Goal: Task Accomplishment & Management: Use online tool/utility

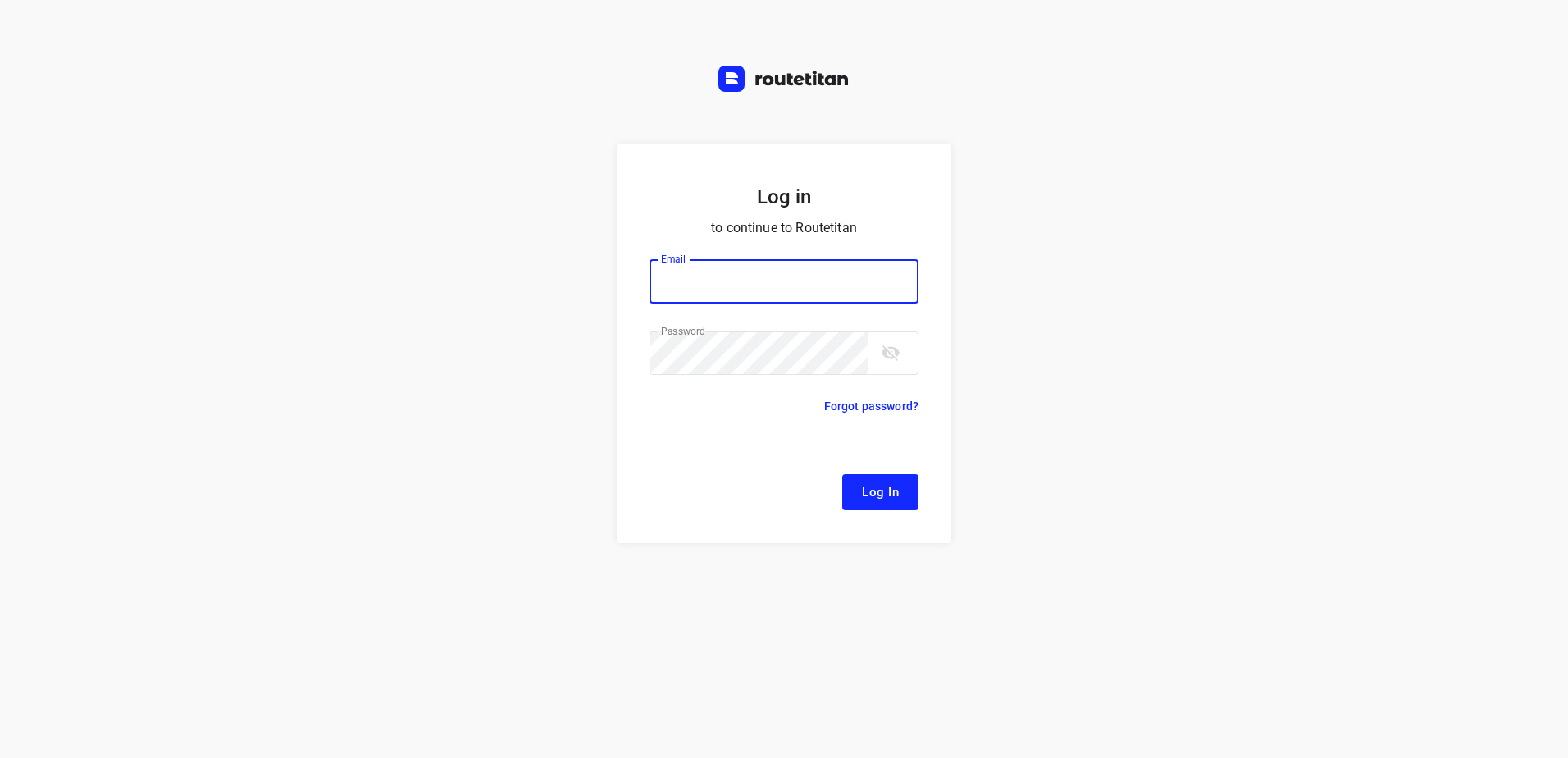
type input "[EMAIL_ADDRESS][DOMAIN_NAME]"
click at [884, 479] on button "Log In" at bounding box center [881, 491] width 76 height 36
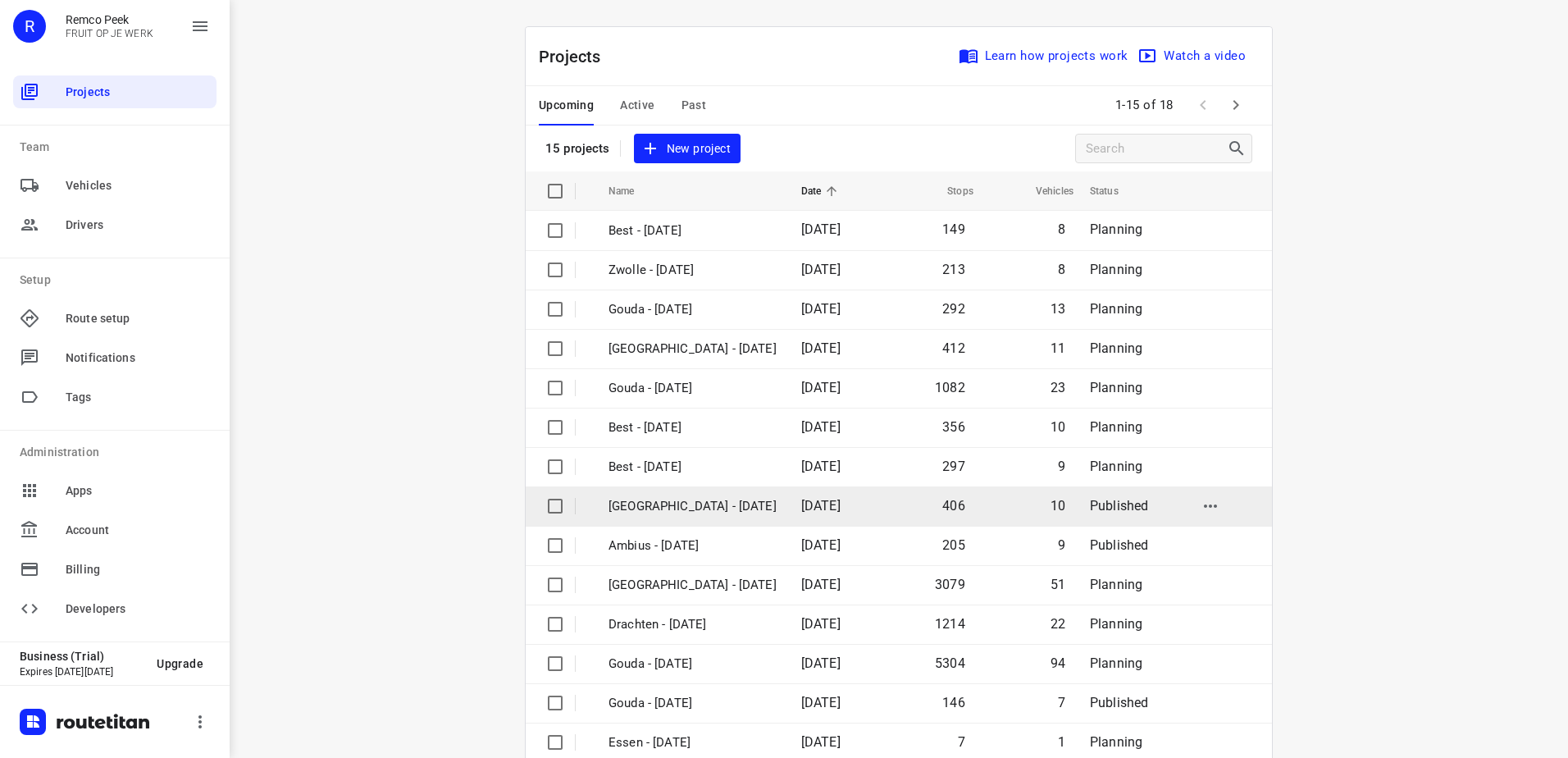
click at [710, 520] on td "[GEOGRAPHIC_DATA] - [DATE]" at bounding box center [690, 506] width 196 height 39
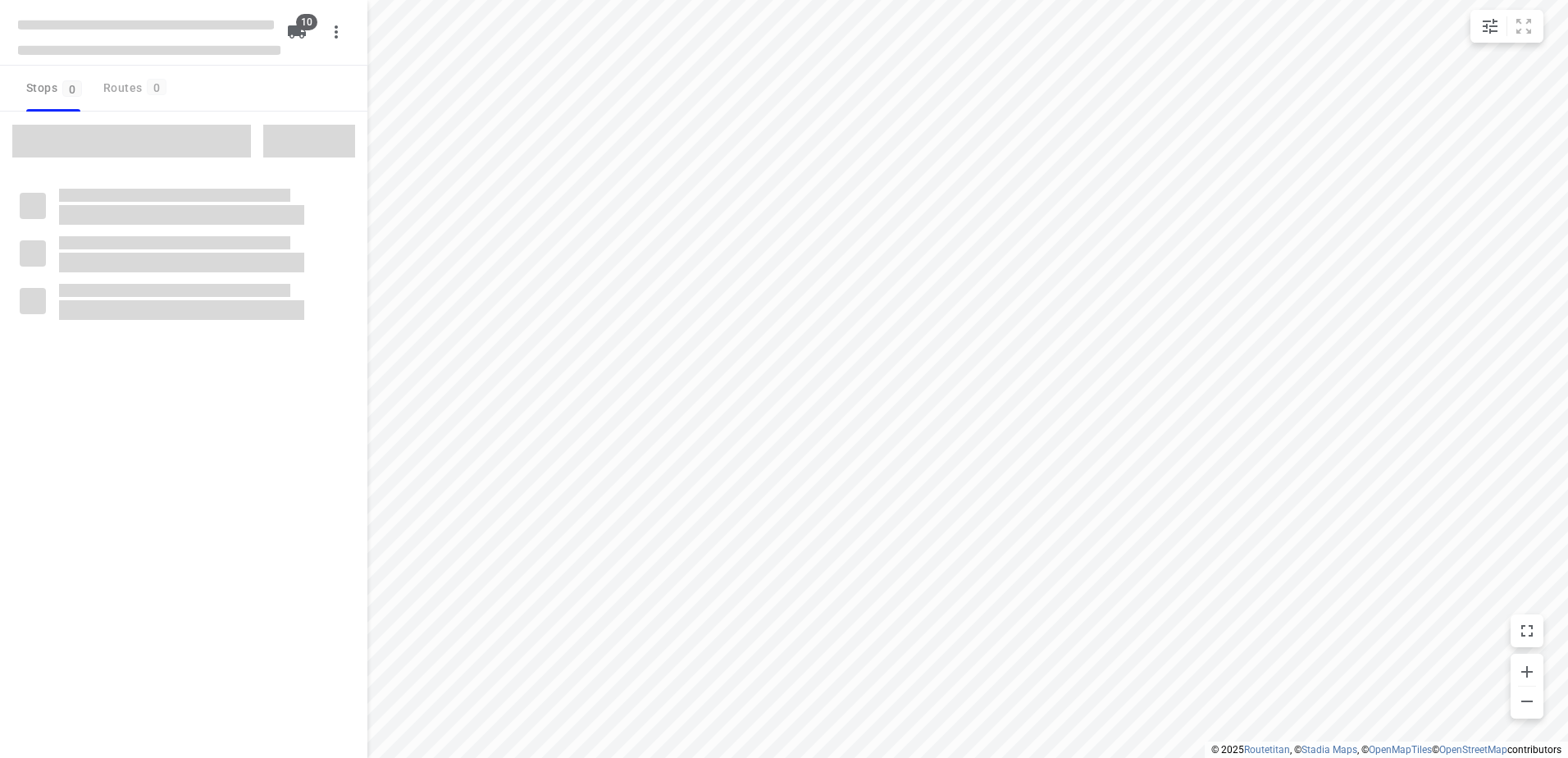
checkbox input "true"
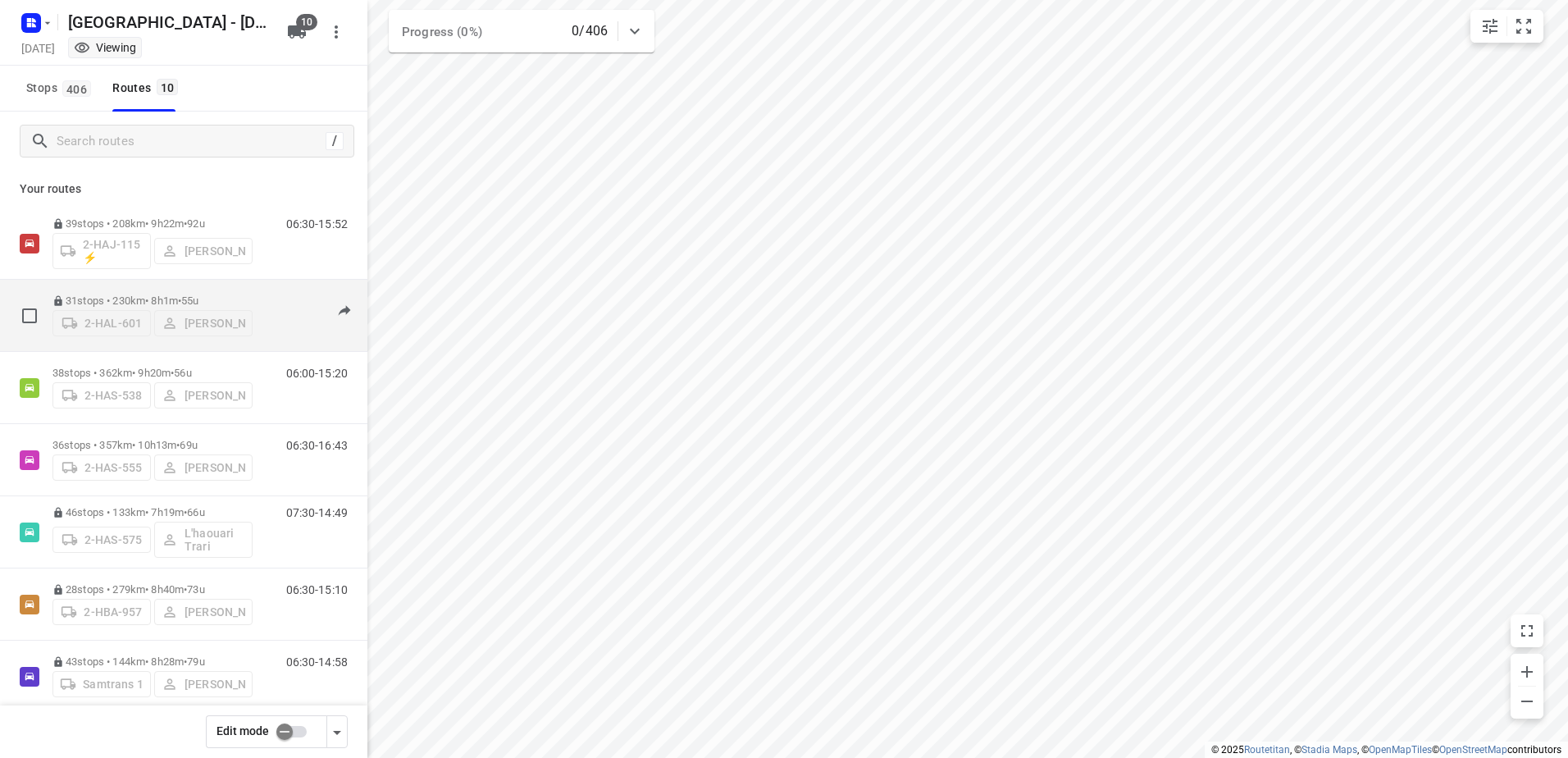
click at [180, 297] on p "31 stops • 230km • 8h1m • 55u" at bounding box center [152, 300] width 200 height 12
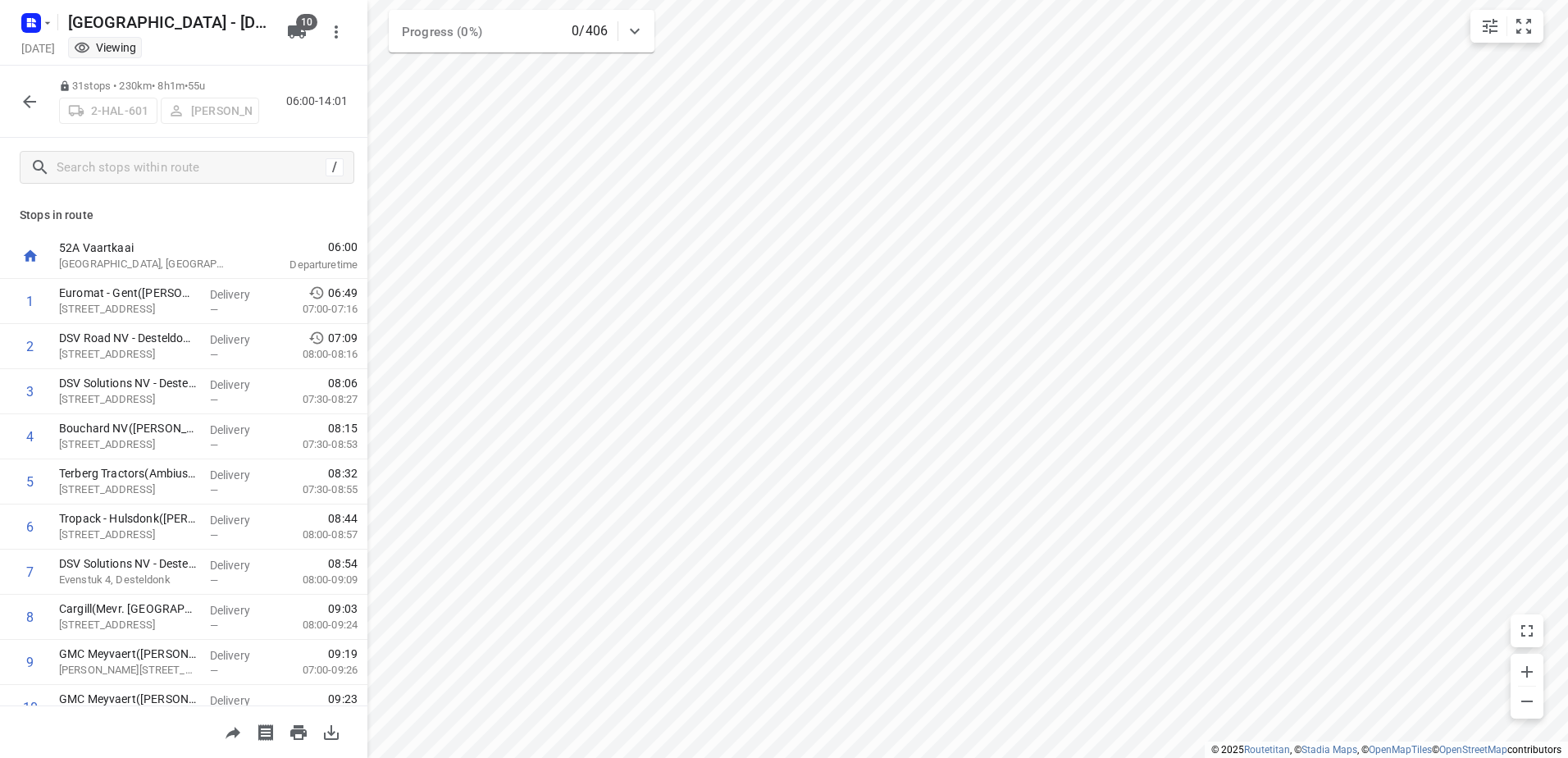
click at [30, 100] on icon "button" at bounding box center [29, 101] width 13 height 13
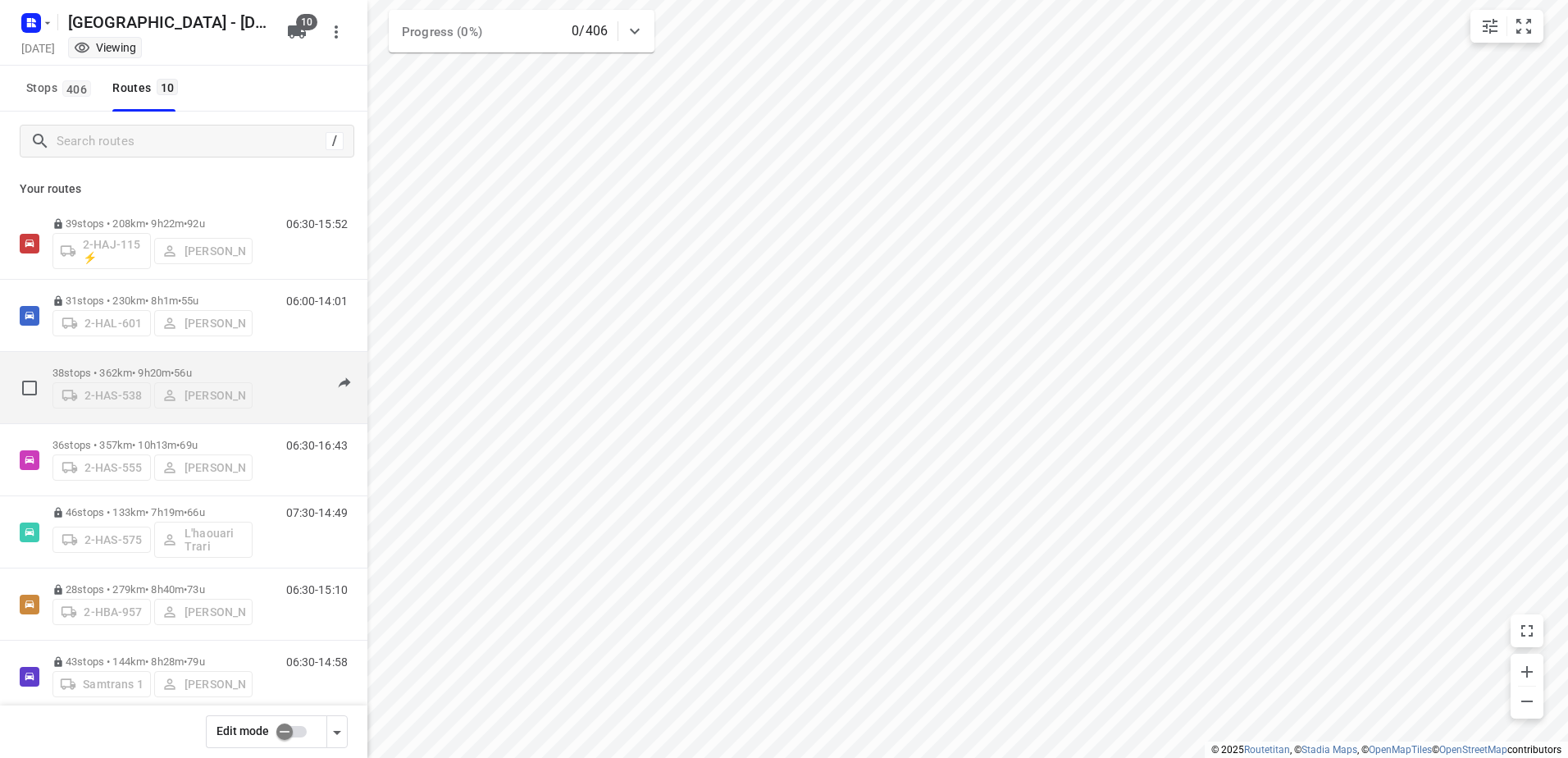
click at [92, 367] on p "38 stops • 362km • 9h20m • 56u" at bounding box center [152, 372] width 200 height 12
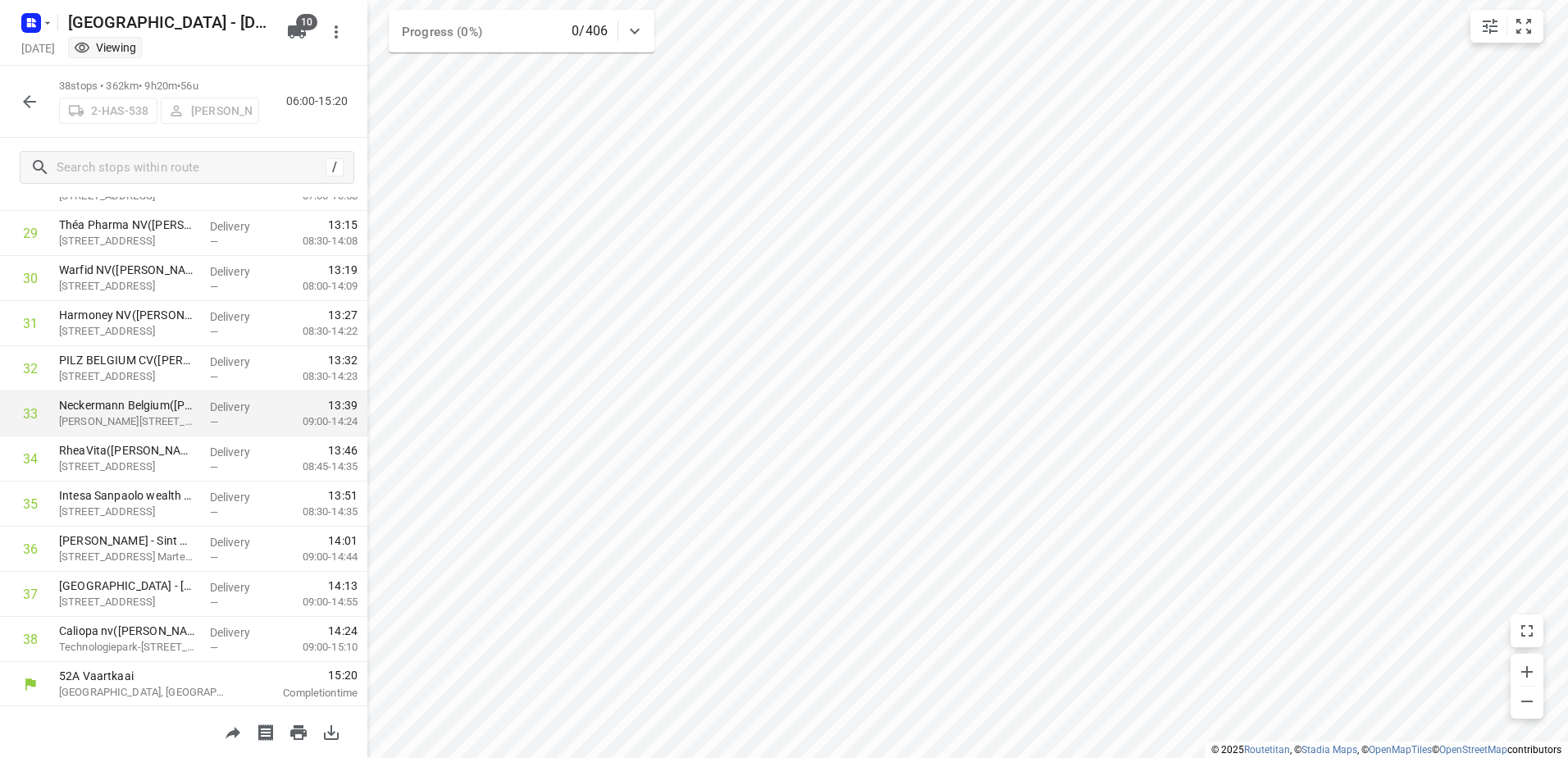
scroll to position [1332, 0]
